Goal: Task Accomplishment & Management: Manage account settings

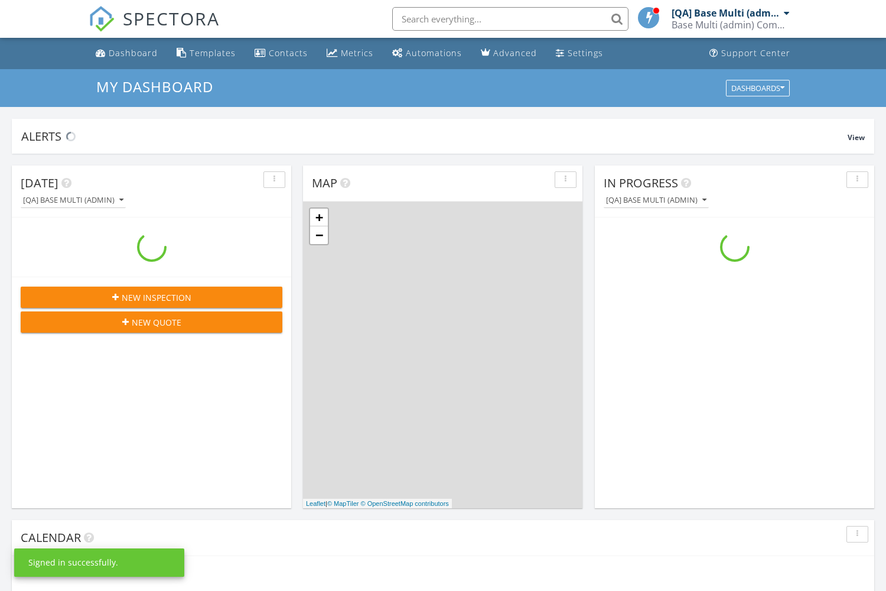
scroll to position [1076, 887]
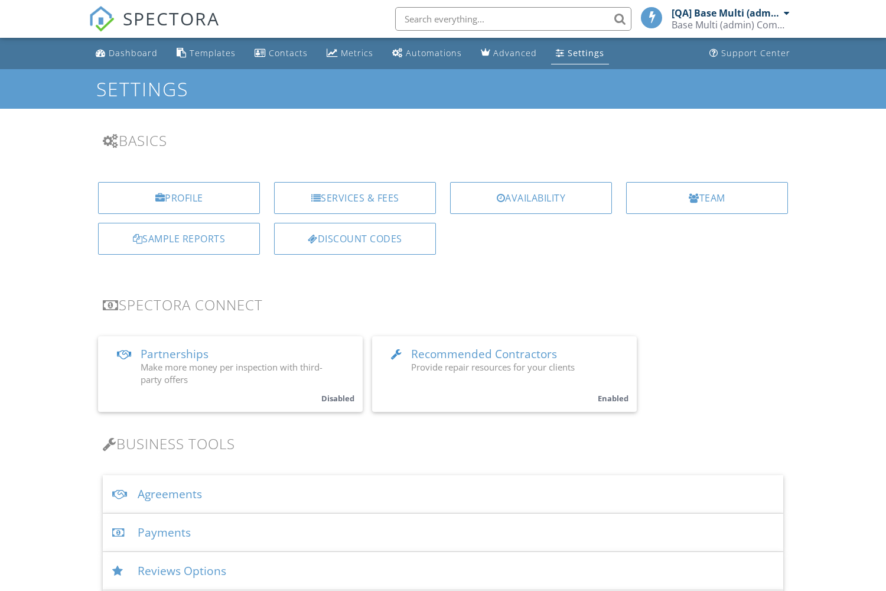
scroll to position [1736, 0]
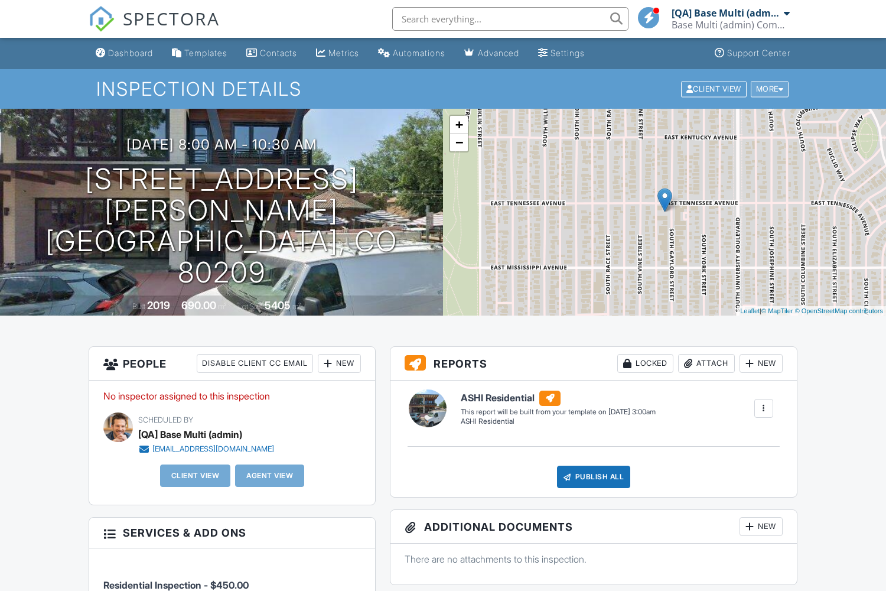
click at [768, 89] on div "More" at bounding box center [770, 89] width 38 height 16
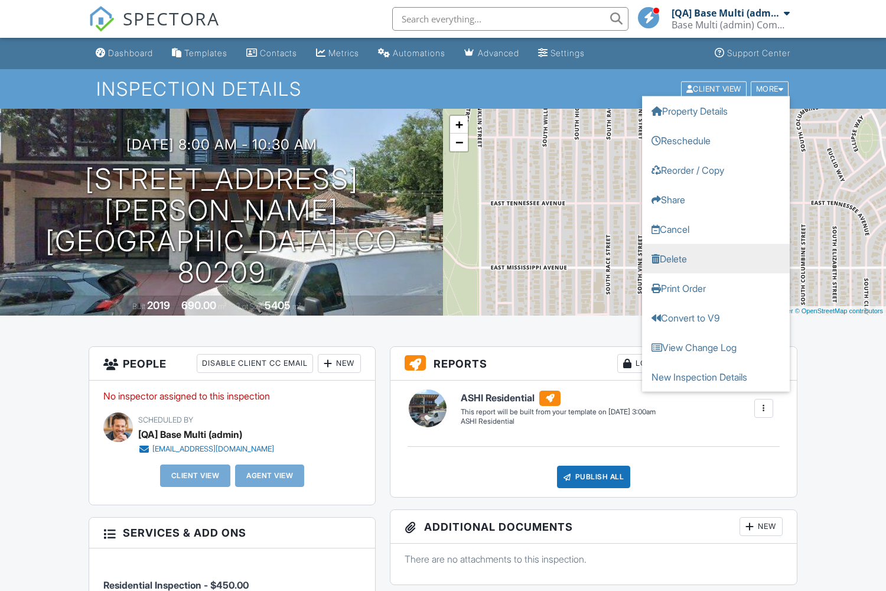
click at [716, 258] on link "Delete" at bounding box center [716, 258] width 148 height 30
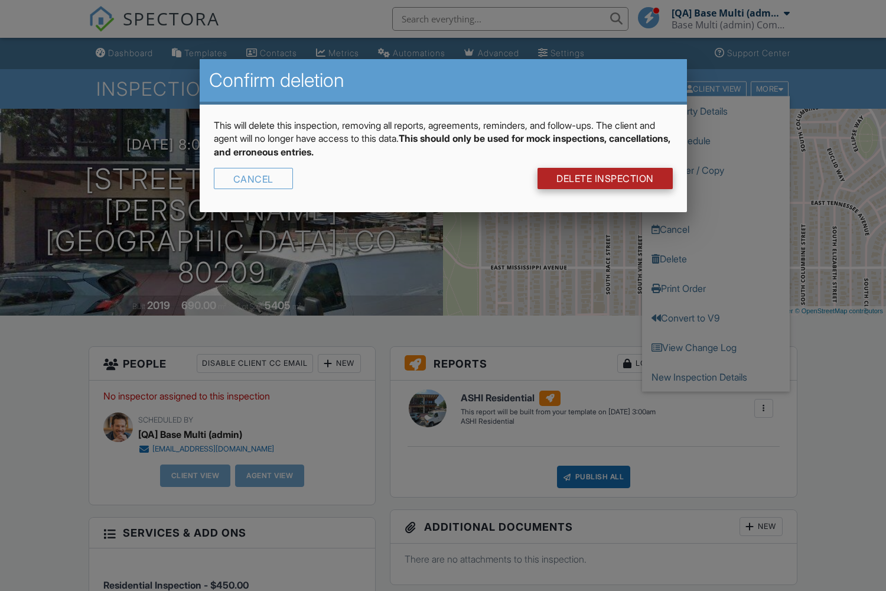
click at [604, 178] on link "DELETE Inspection" at bounding box center [605, 178] width 135 height 21
